Goal: Navigation & Orientation: Understand site structure

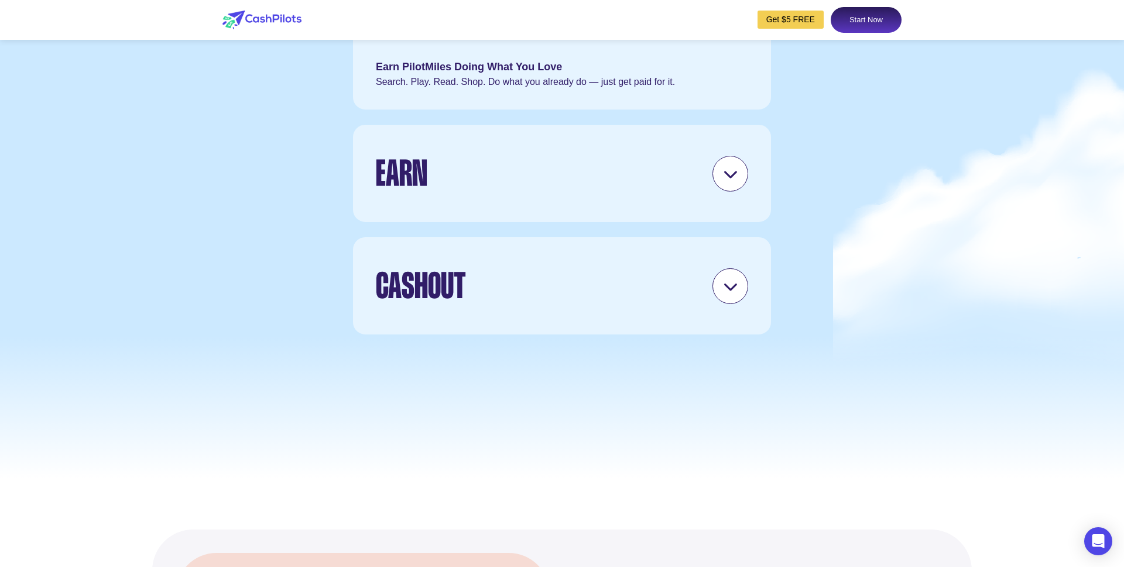
scroll to position [3491, 0]
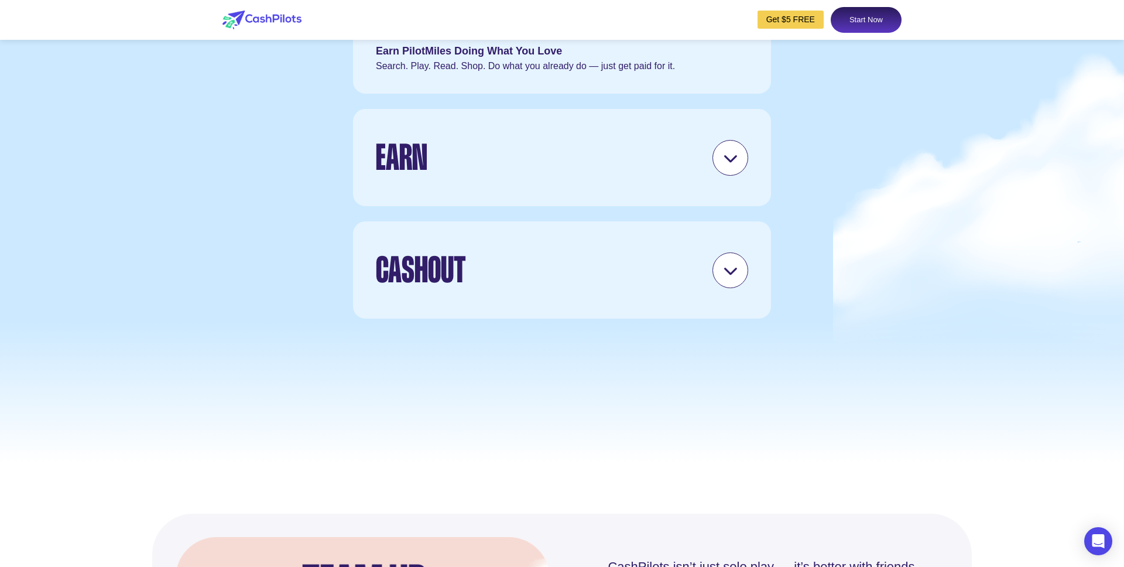
drag, startPoint x: 735, startPoint y: 307, endPoint x: 728, endPoint y: 285, distance: 23.3
click at [734, 277] on icon at bounding box center [730, 270] width 15 height 15
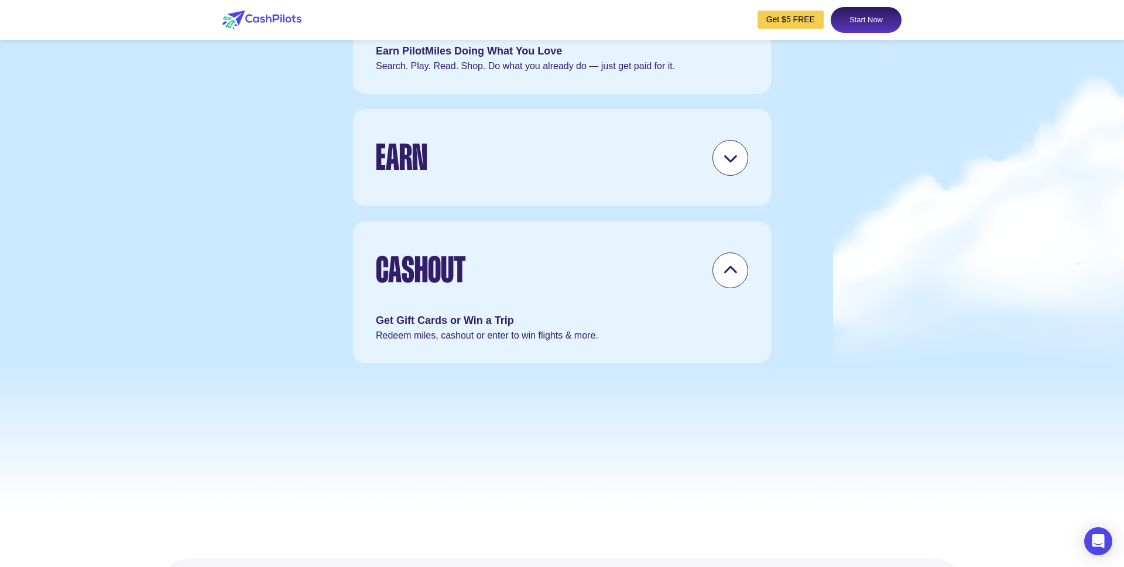
click at [728, 207] on div "Earn Rack Up Miles. Level Up. More miles = bigger rewards. Climb from Economy t…" at bounding box center [562, 158] width 420 height 100
click at [727, 176] on div at bounding box center [730, 158] width 36 height 36
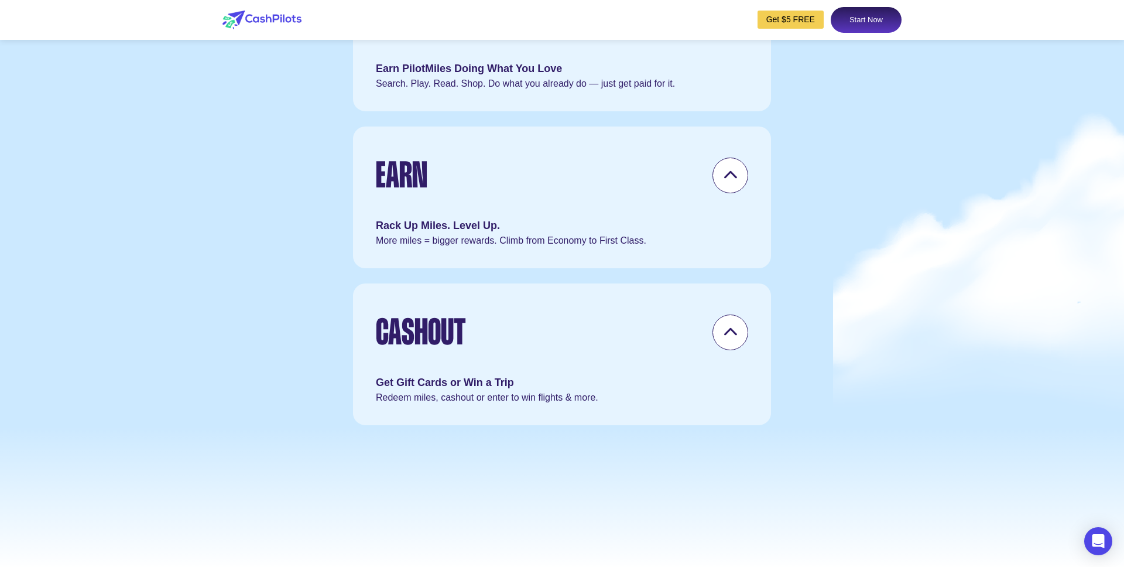
scroll to position [3443, 0]
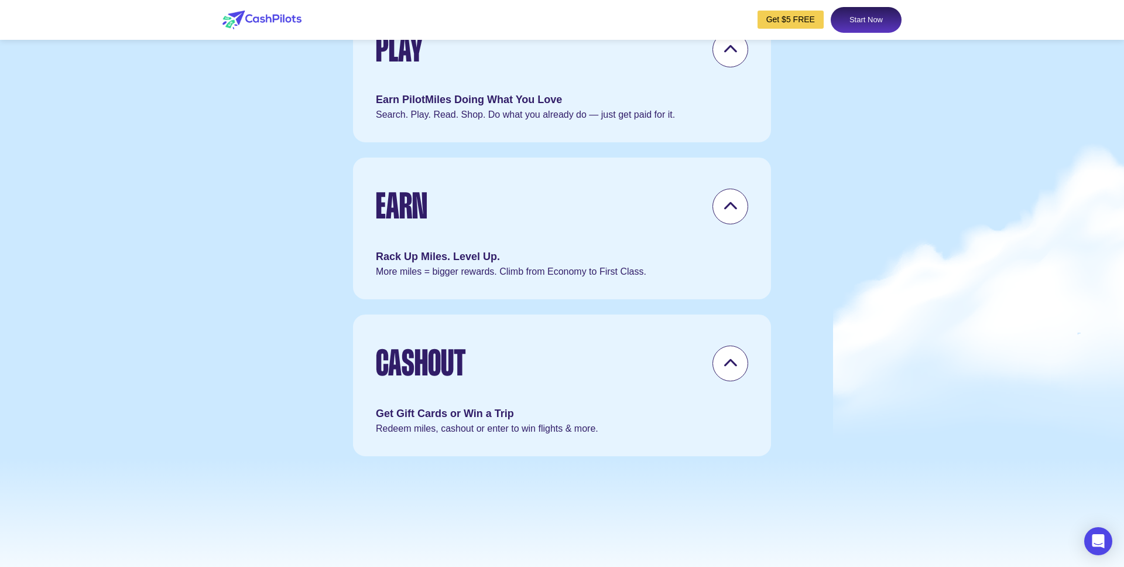
drag, startPoint x: 733, startPoint y: 85, endPoint x: 682, endPoint y: 163, distance: 93.4
click at [733, 57] on icon at bounding box center [730, 49] width 15 height 15
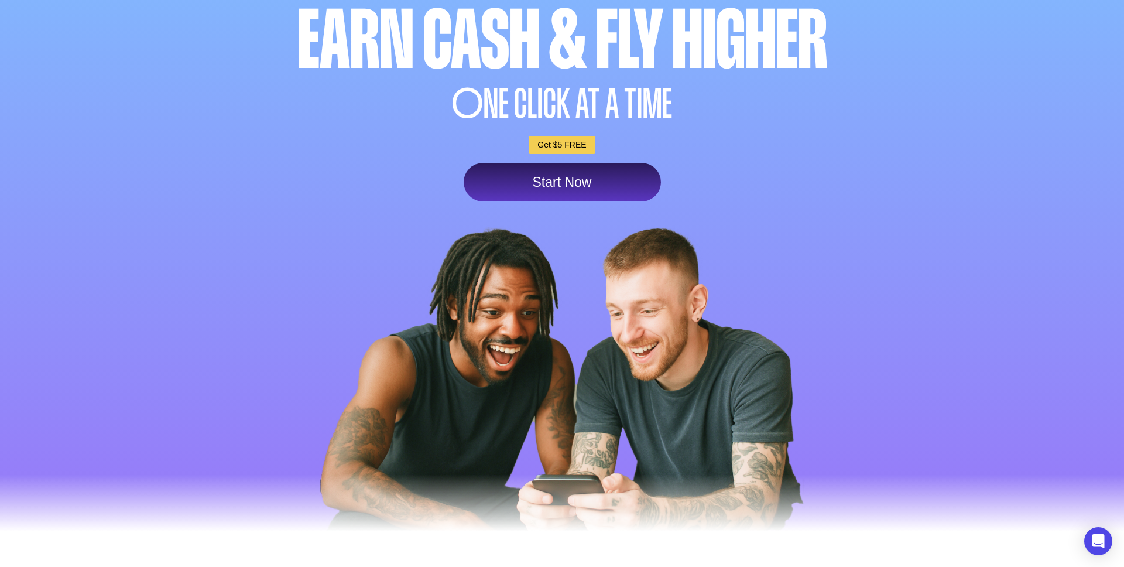
scroll to position [0, 0]
